Goal: Task Accomplishment & Management: Complete application form

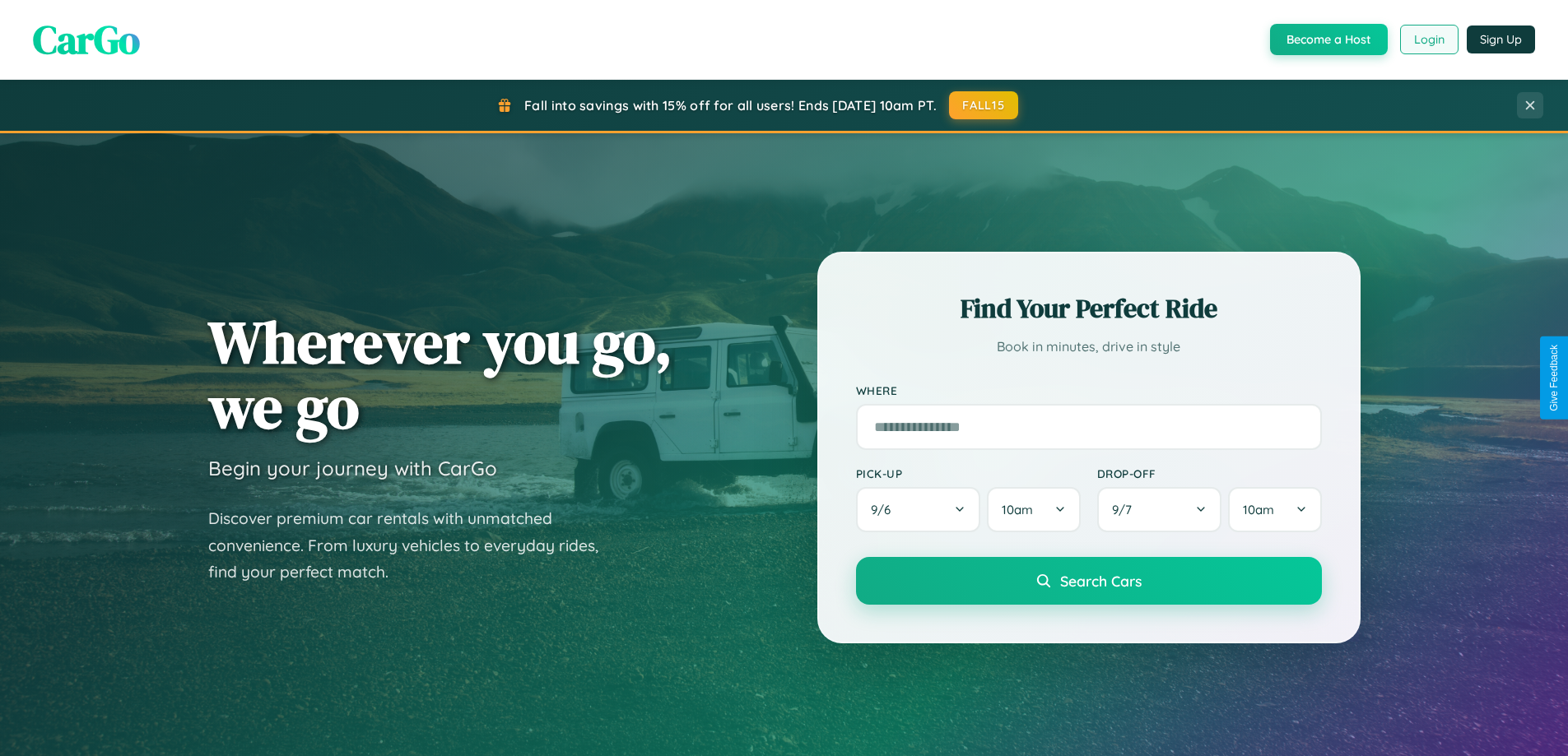
click at [1427, 40] on button "Login" at bounding box center [1429, 39] width 58 height 30
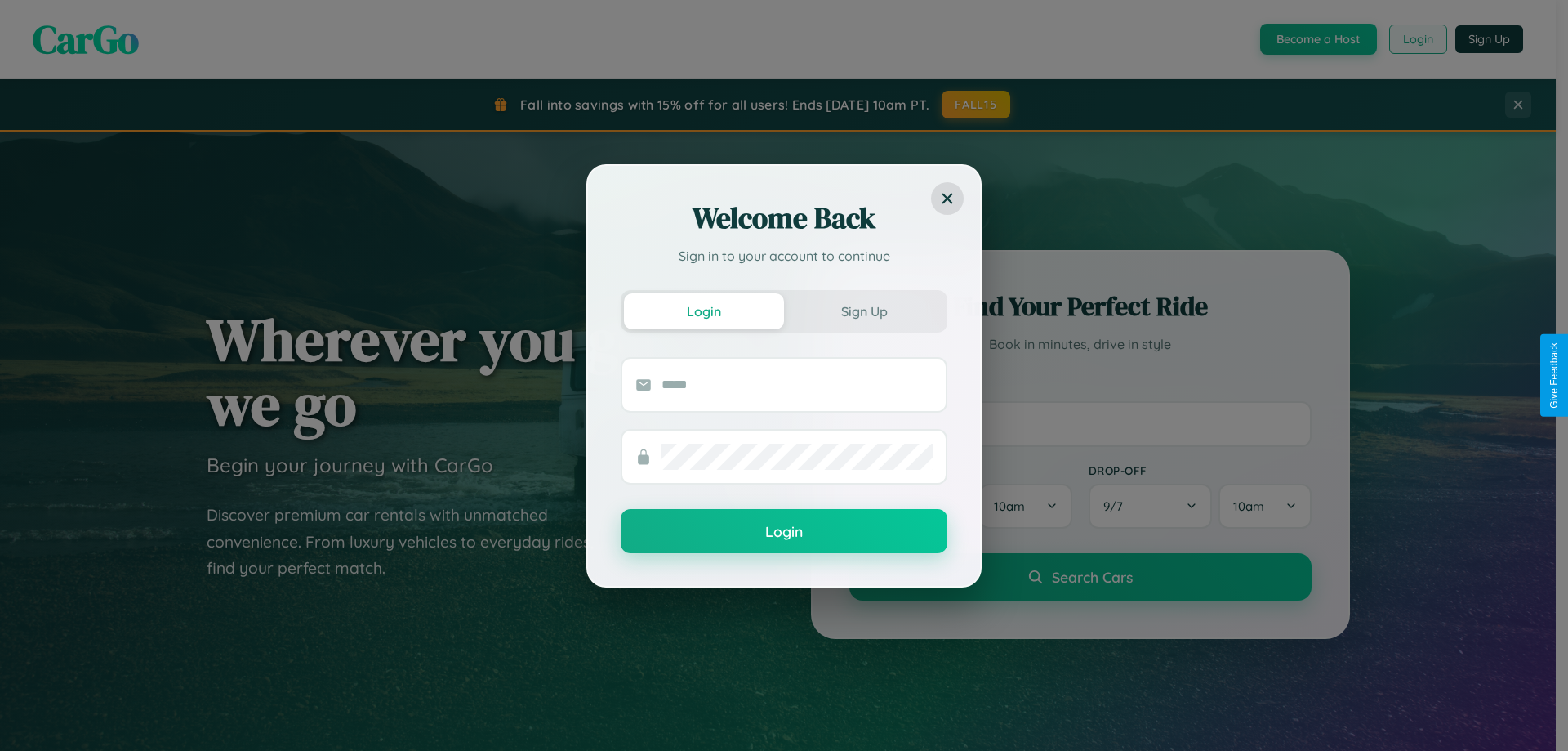
scroll to position [3145, 0]
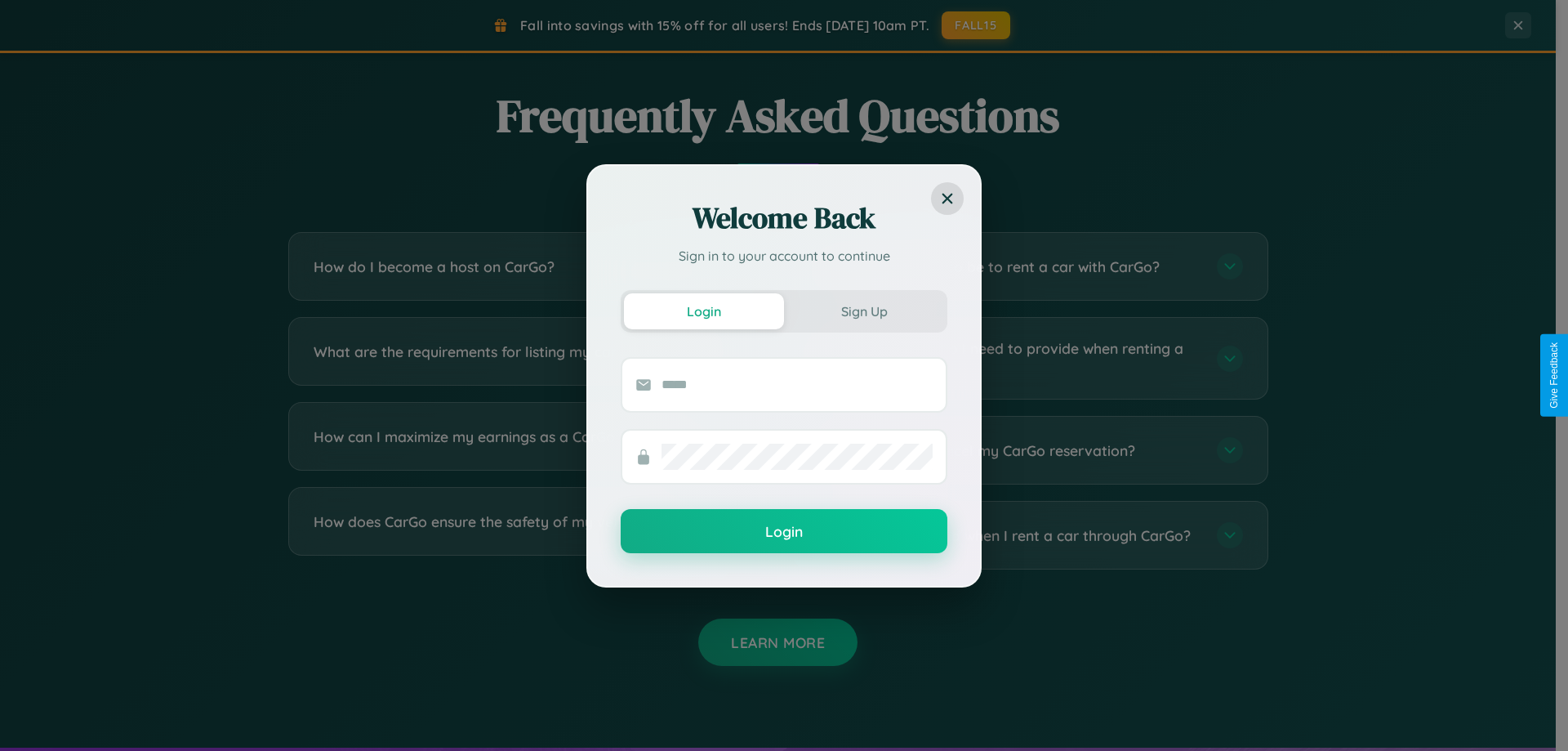
click at [1031, 450] on div "Welcome Back Sign in to your account to continue Login Sign Up Login" at bounding box center [784, 375] width 1568 height 751
click at [1031, 358] on div "Welcome Back Sign in to your account to continue Login Sign Up Login" at bounding box center [784, 375] width 1568 height 751
click at [1031, 536] on div "Welcome Back Sign in to your account to continue Login Sign Up Login" at bounding box center [784, 375] width 1568 height 751
click at [1031, 266] on div "Welcome Back Sign in to your account to continue Login Sign Up Login" at bounding box center [784, 375] width 1568 height 751
click at [1031, 536] on div "Welcome Back Sign in to your account to continue Login Sign Up Login" at bounding box center [784, 375] width 1568 height 751
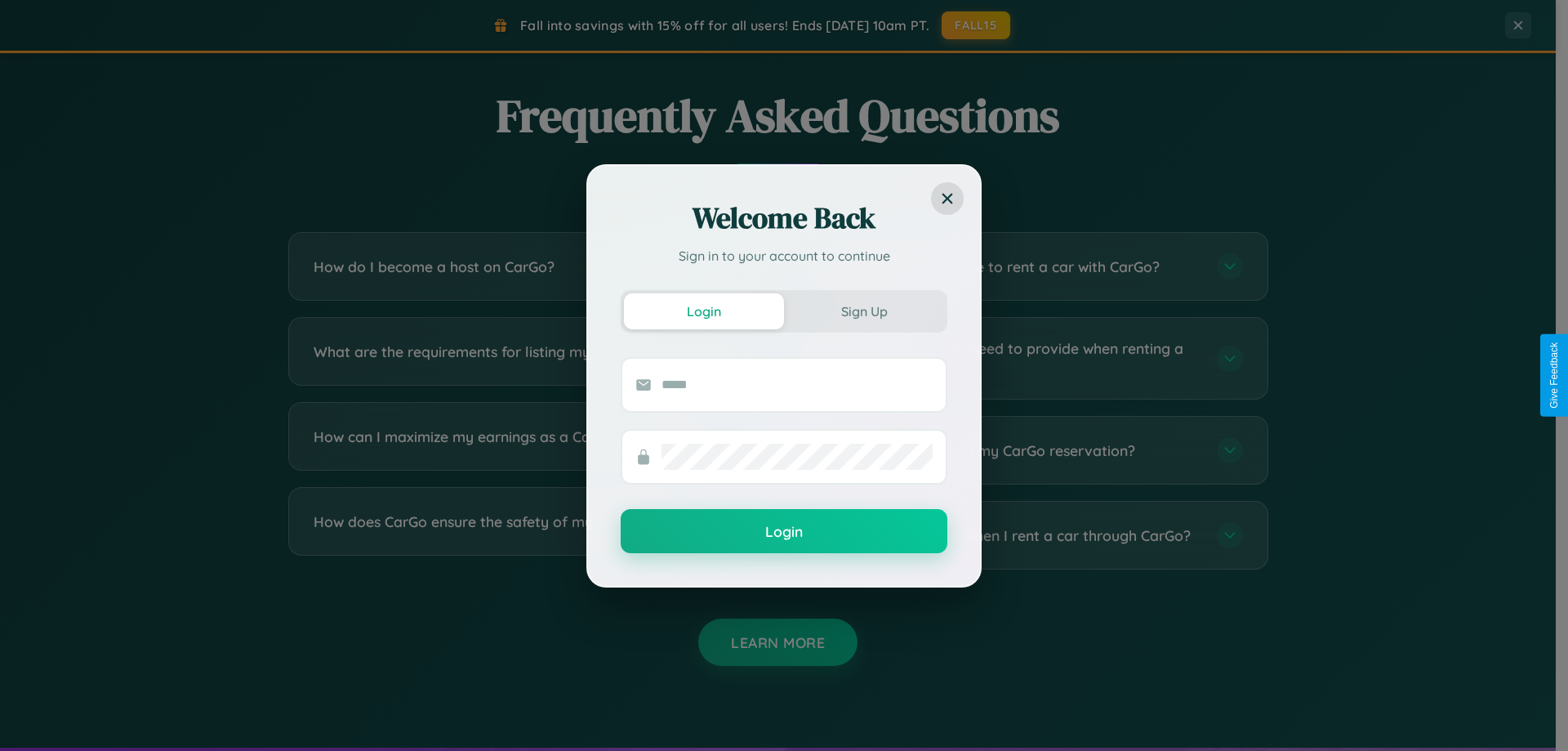
click at [524, 450] on div "Welcome Back Sign in to your account to continue Login Sign Up Login" at bounding box center [784, 375] width 1568 height 751
click at [524, 358] on div "Welcome Back Sign in to your account to continue Login Sign Up Login" at bounding box center [784, 375] width 1568 height 751
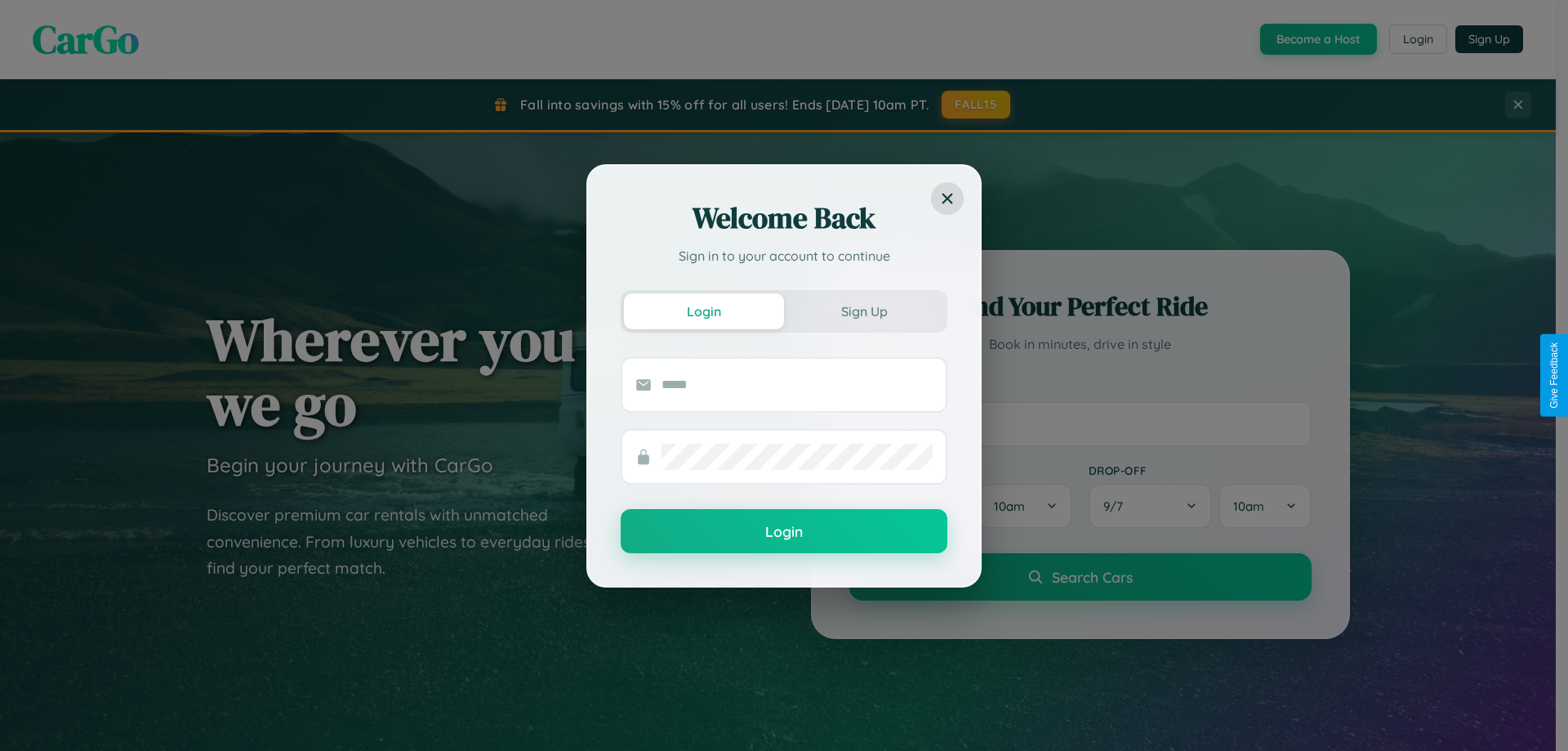
click at [1317, 40] on div "Welcome Back Sign in to your account to continue Login Sign Up Login" at bounding box center [784, 375] width 1568 height 751
click at [864, 310] on button "Sign Up" at bounding box center [864, 311] width 160 height 36
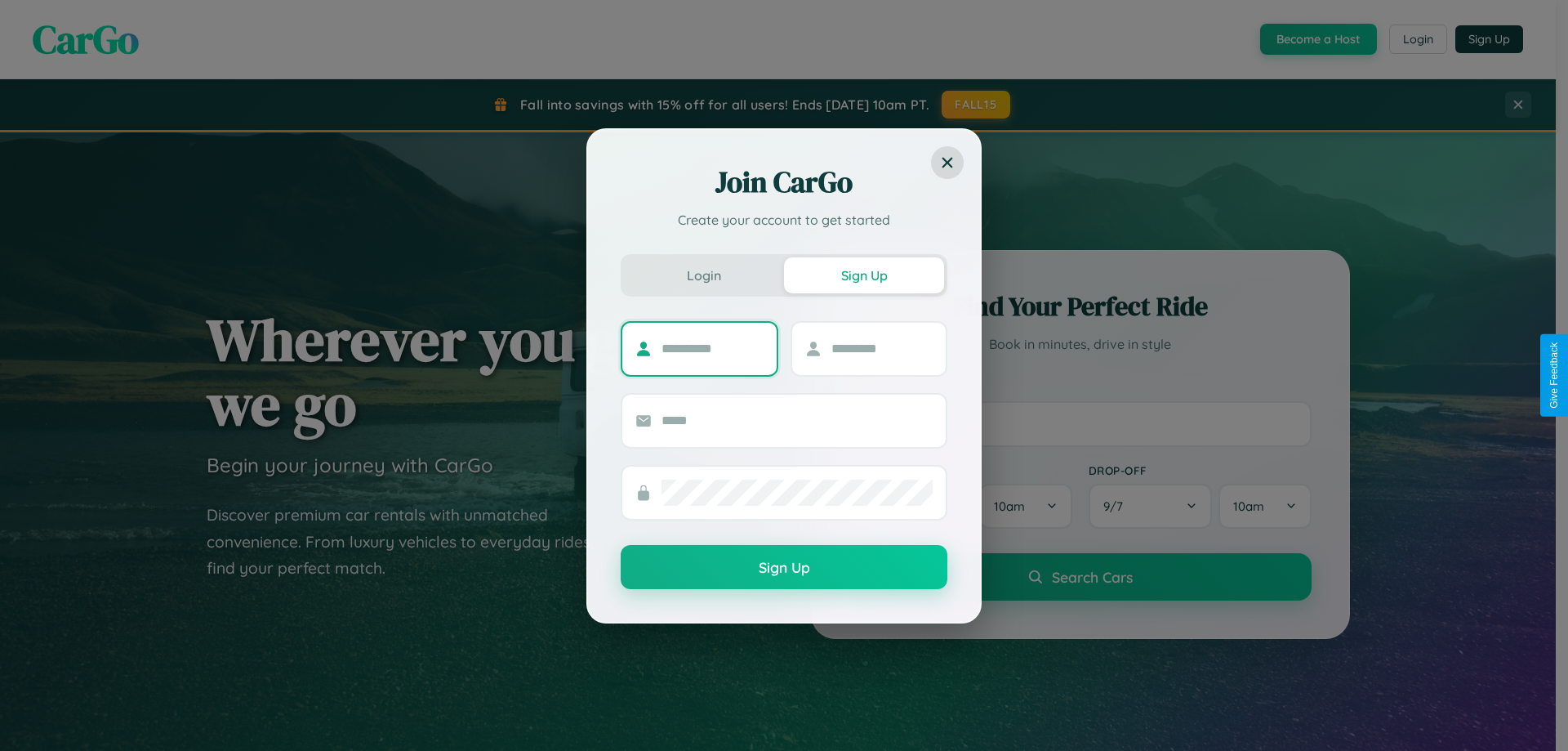
click at [712, 348] on input "text" at bounding box center [712, 349] width 102 height 26
type input "********"
click at [881, 348] on input "text" at bounding box center [882, 349] width 102 height 26
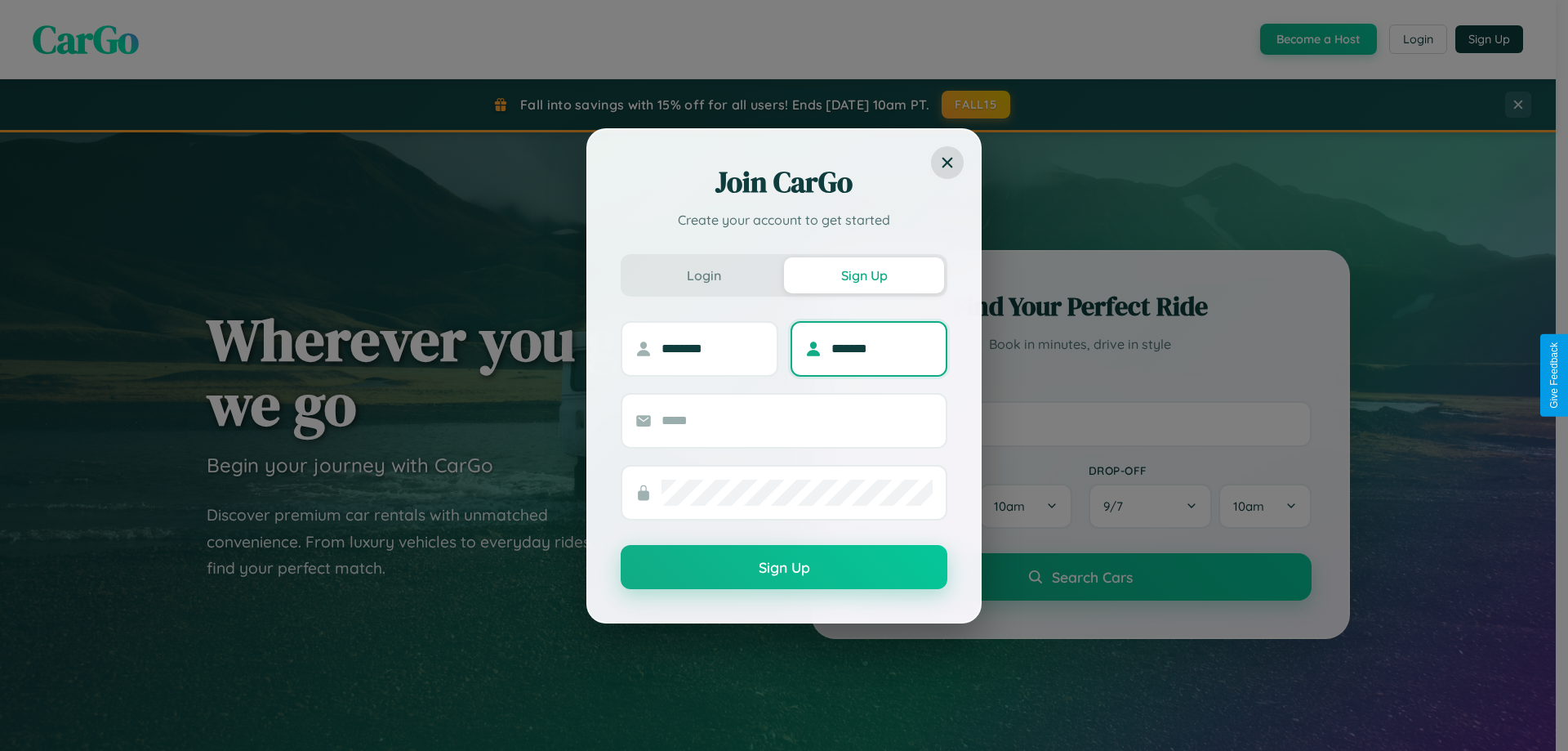
type input "*******"
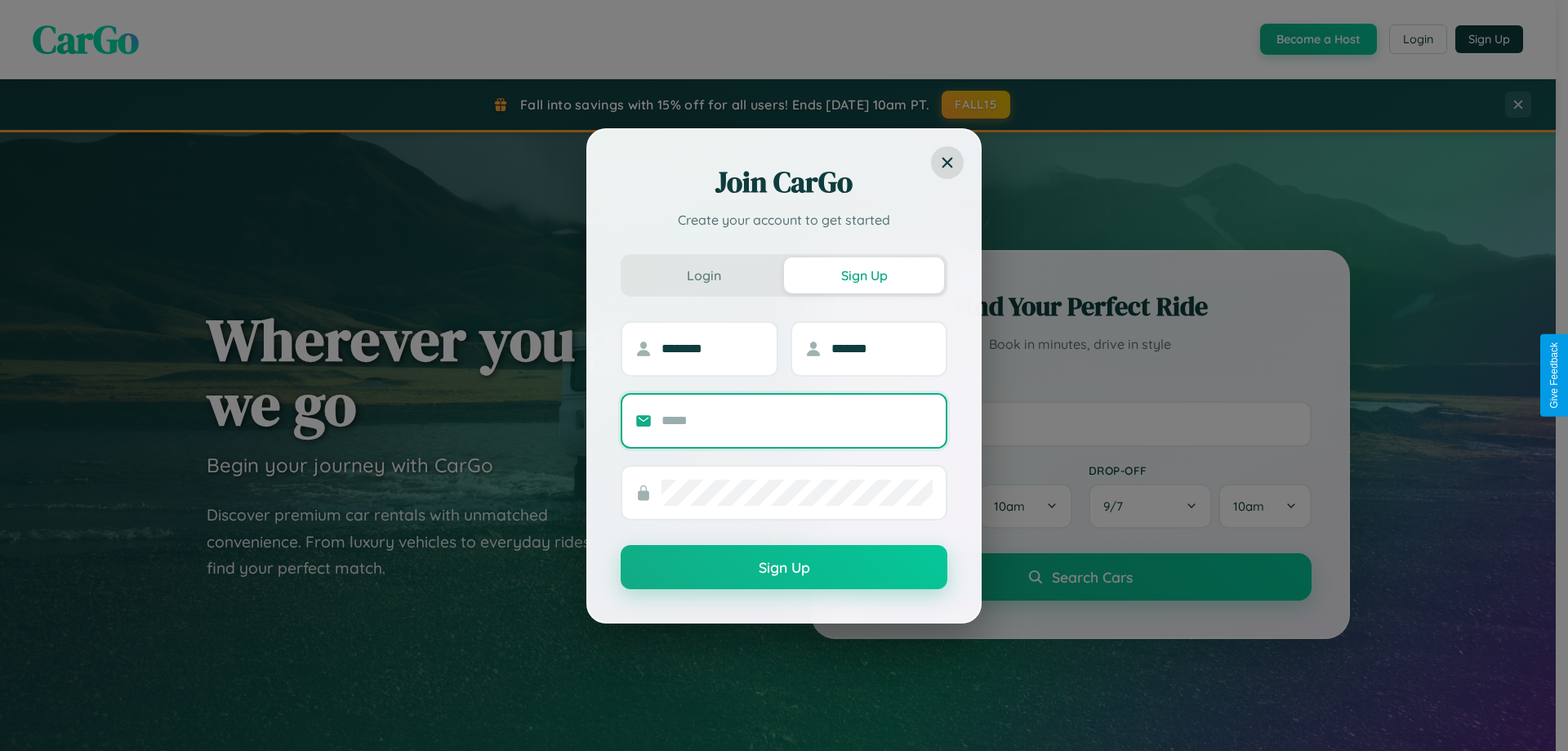
click at [798, 420] on input "text" at bounding box center [797, 420] width 271 height 26
type input "**********"
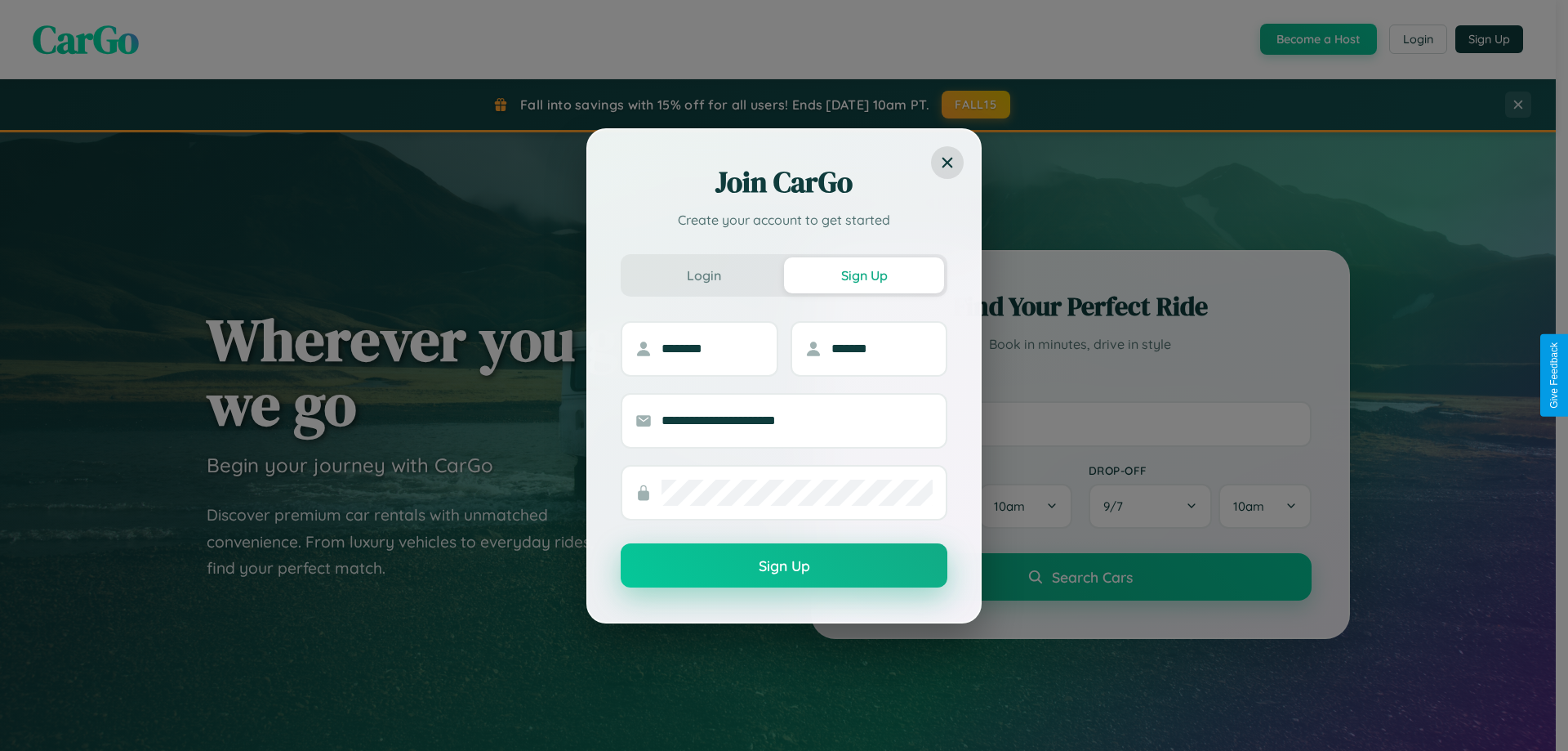
click at [784, 566] on button "Sign Up" at bounding box center [784, 565] width 327 height 44
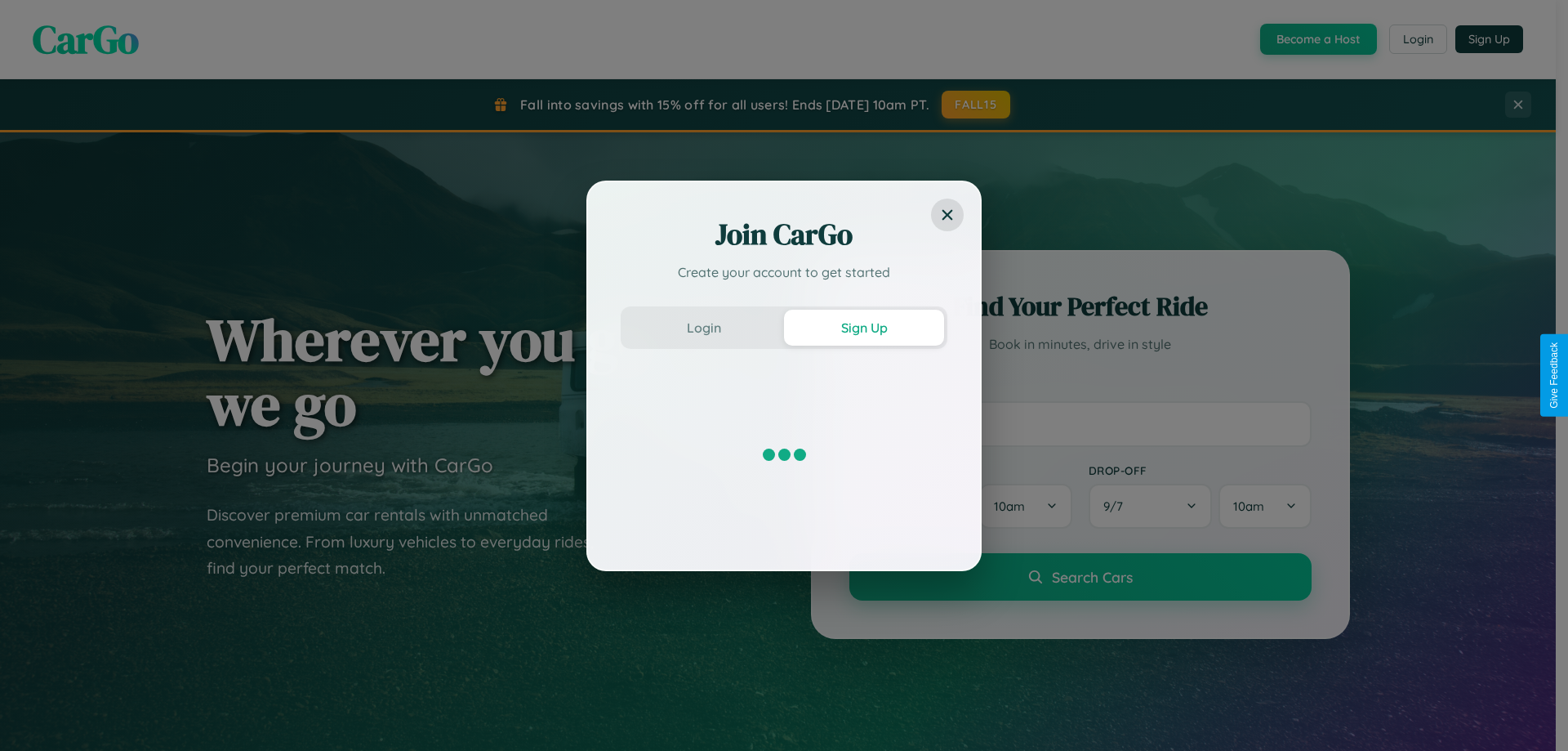
click at [1317, 40] on div "Join CarGo Create your account to get started Login Sign Up" at bounding box center [784, 375] width 1568 height 751
